Goal: Task Accomplishment & Management: Use online tool/utility

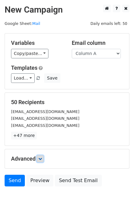
click at [42, 157] on icon at bounding box center [40, 159] width 4 height 4
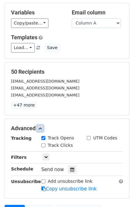
scroll to position [31, 0]
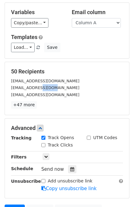
drag, startPoint x: 47, startPoint y: 89, endPoint x: 29, endPoint y: 88, distance: 17.2
click at [36, 89] on small "info@congressavia.ru" at bounding box center [45, 87] width 68 height 5
drag, startPoint x: 22, startPoint y: 89, endPoint x: 48, endPoint y: 90, distance: 25.5
click at [48, 90] on small "info@congressavia.ru" at bounding box center [45, 87] width 68 height 5
copy small "congressavia.ru"
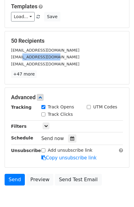
scroll to position [91, 0]
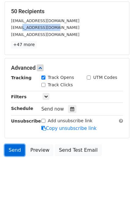
click at [17, 149] on link "Send" at bounding box center [15, 150] width 20 height 12
